Goal: Task Accomplishment & Management: Use online tool/utility

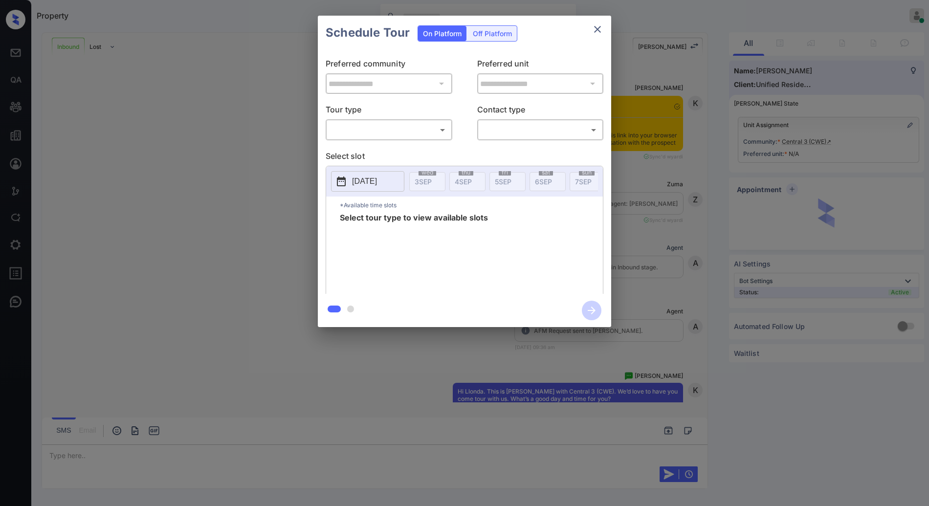
click at [386, 137] on body "Property [PERSON_NAME] Online Set yourself offline Set yourself on break Profil…" at bounding box center [464, 253] width 929 height 506
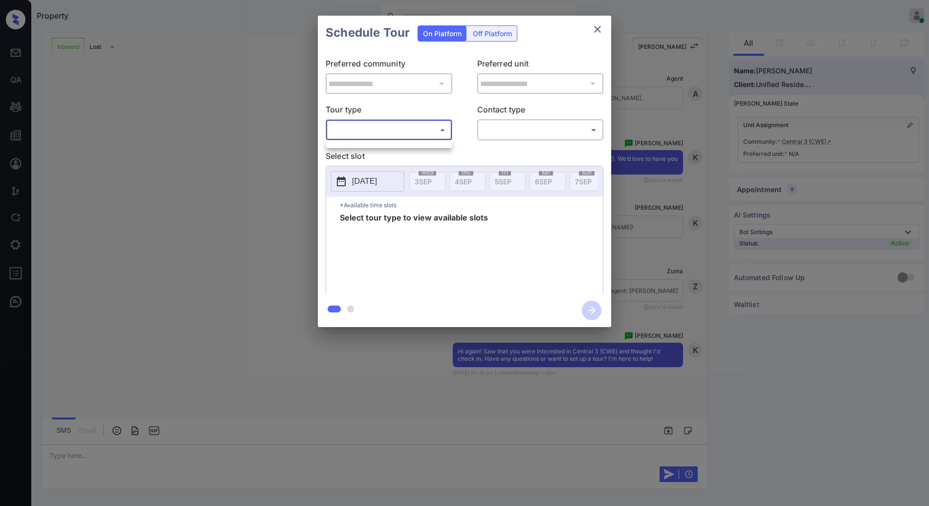
click at [386, 137] on div at bounding box center [464, 253] width 929 height 506
click at [386, 137] on body "Property [PERSON_NAME] Online Set yourself offline Set yourself on break Profil…" at bounding box center [464, 253] width 929 height 506
click at [386, 137] on div at bounding box center [464, 253] width 929 height 506
click at [386, 137] on body "Property [PERSON_NAME] Online Set yourself offline Set yourself on break Profil…" at bounding box center [464, 253] width 929 height 506
click at [384, 136] on div at bounding box center [464, 253] width 929 height 506
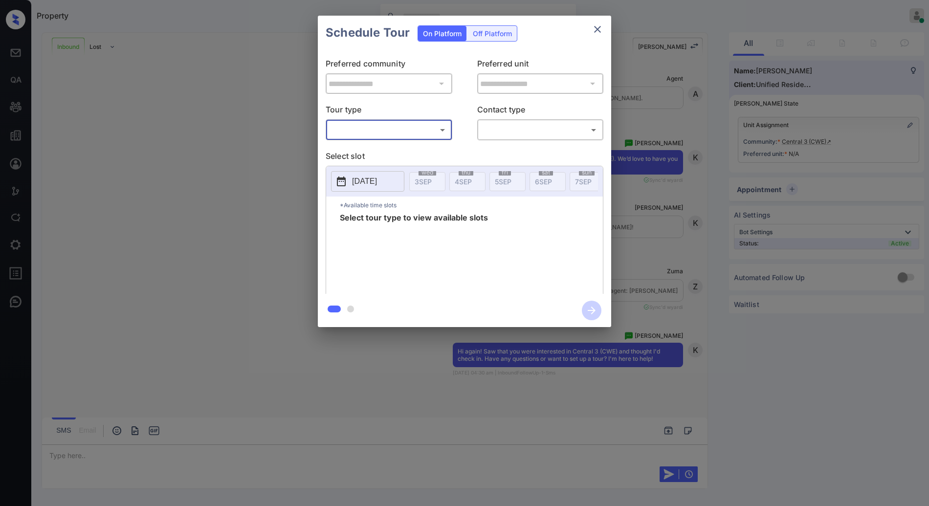
click at [384, 135] on body "Property [PERSON_NAME] Online Set yourself offline Set yourself on break Profil…" at bounding box center [464, 253] width 929 height 506
click at [384, 135] on div at bounding box center [464, 253] width 929 height 506
click at [384, 135] on body "Property [PERSON_NAME] Online Set yourself offline Set yourself on break Profil…" at bounding box center [464, 253] width 929 height 506
click at [599, 35] on div at bounding box center [464, 253] width 929 height 506
click at [595, 27] on icon "close" at bounding box center [597, 29] width 12 height 12
